Goal: Find specific page/section: Find specific page/section

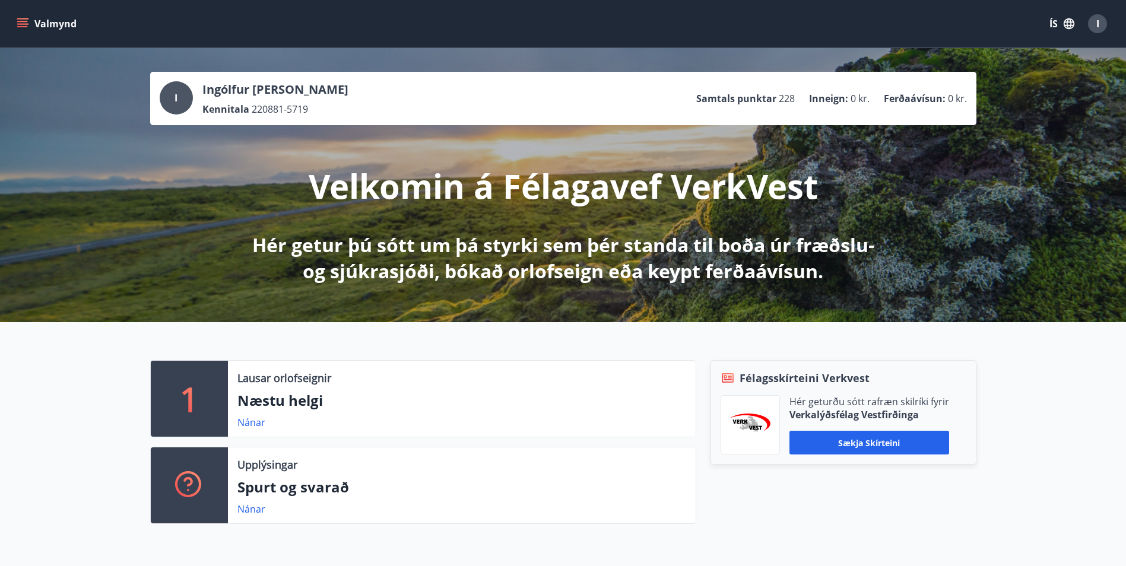
click at [18, 25] on icon "menu" at bounding box center [23, 24] width 12 height 12
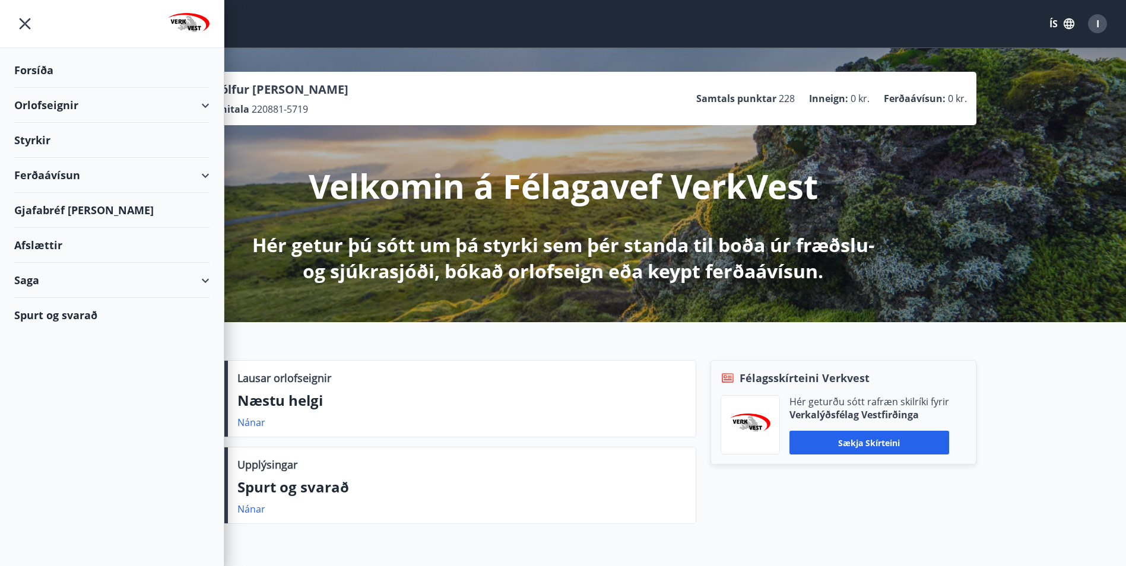
click at [49, 281] on div "Saga" at bounding box center [111, 280] width 195 height 35
click at [52, 462] on div "Skilagreinar" at bounding box center [112, 460] width 176 height 25
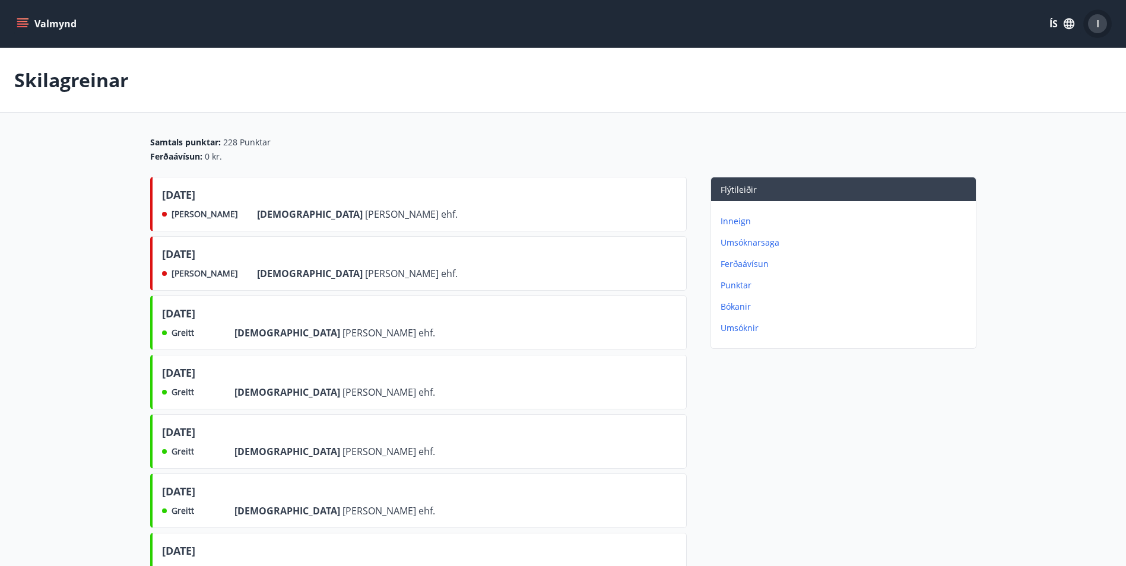
click at [1096, 21] on span "I" at bounding box center [1097, 23] width 3 height 13
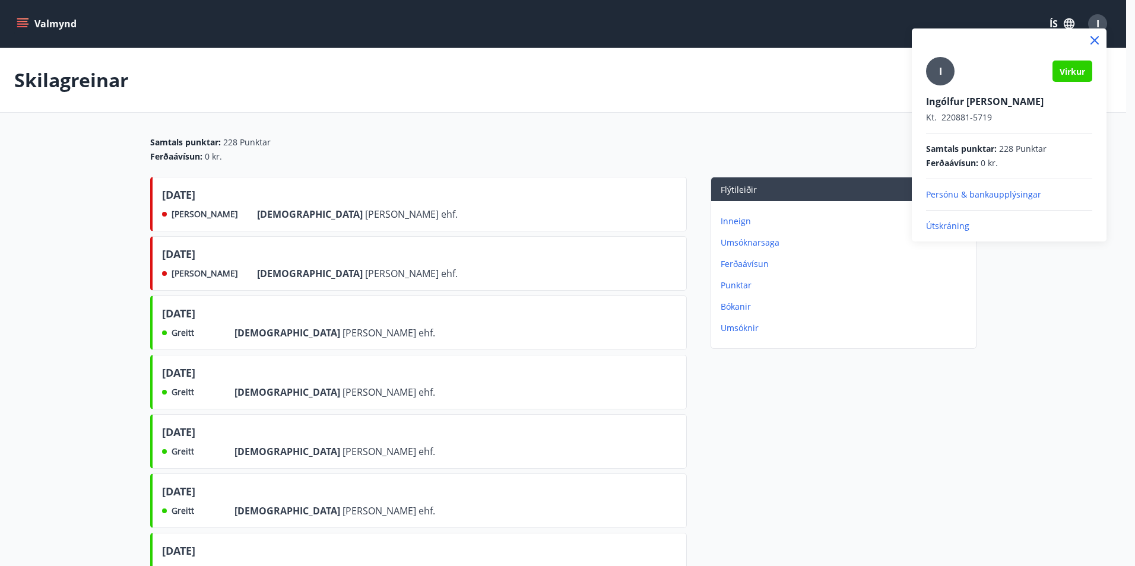
click at [951, 227] on p "Útskráning" at bounding box center [1009, 226] width 166 height 12
